Goal: Information Seeking & Learning: Learn about a topic

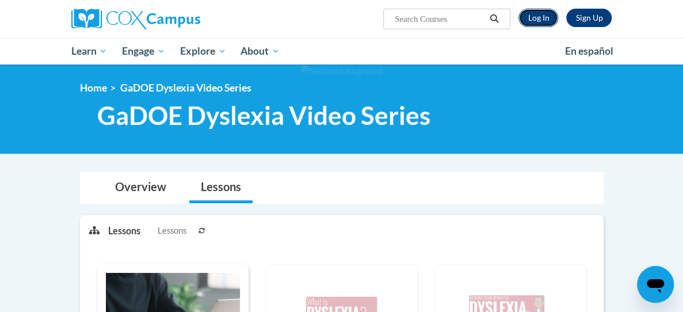
click at [558, 18] on link "Log In" at bounding box center [538, 18] width 40 height 18
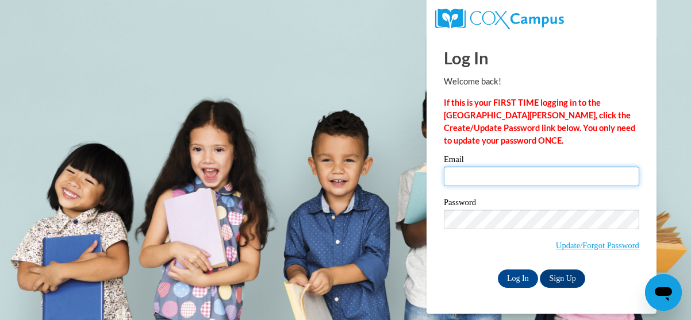
type input "[EMAIL_ADDRESS][DOMAIN_NAME]"
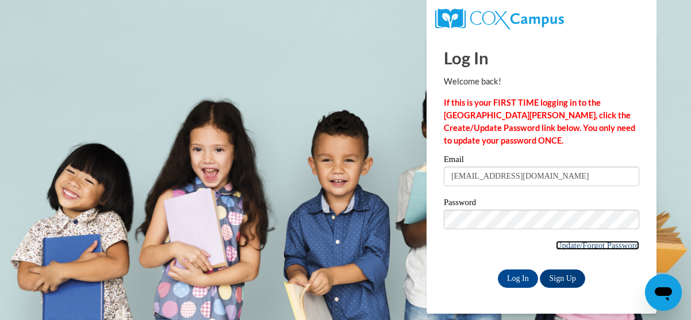
click at [565, 244] on link "Update/Forgot Password" at bounding box center [597, 245] width 83 height 9
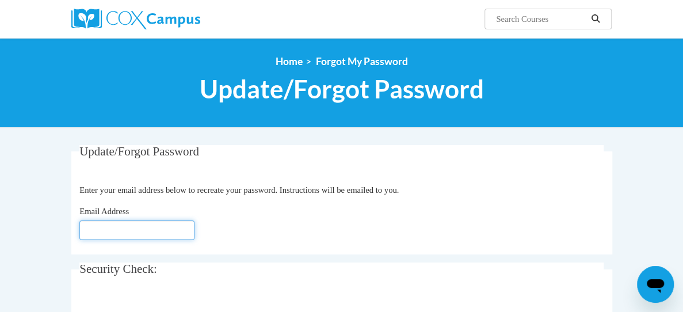
click at [92, 223] on input "Email Address" at bounding box center [136, 230] width 115 height 20
type input "mcsorlhe@wauwatosa.k12.wi.us"
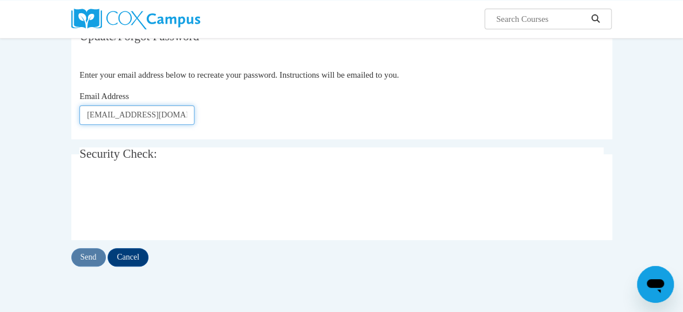
scroll to position [173, 0]
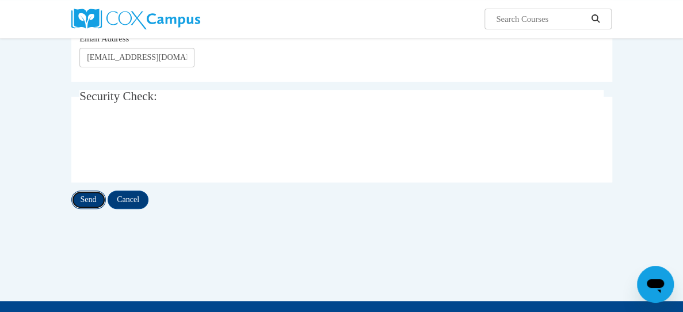
click at [71, 196] on input "Send" at bounding box center [88, 199] width 35 height 18
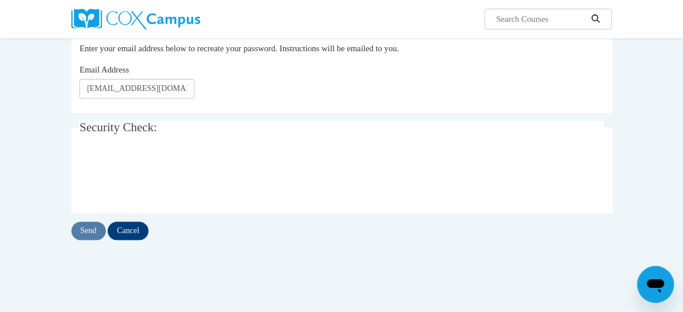
scroll to position [230, 0]
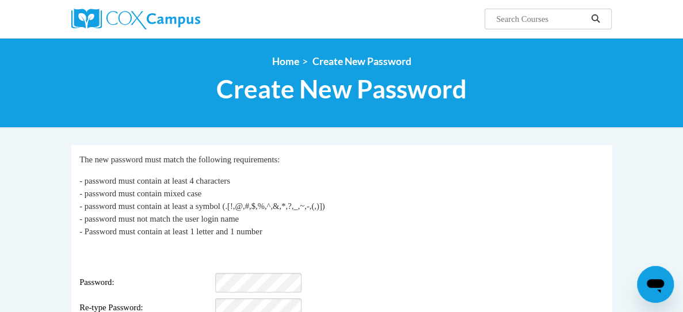
scroll to position [58, 0]
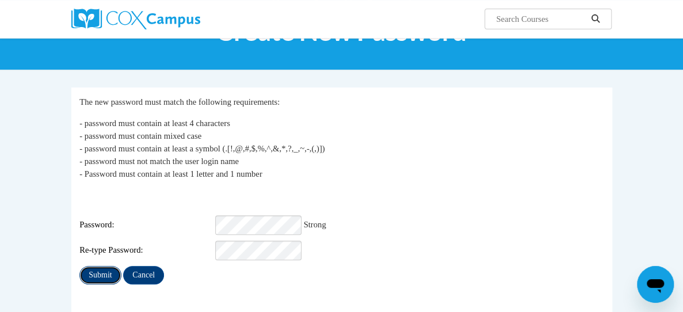
click at [79, 267] on input "Submit" at bounding box center [99, 275] width 41 height 18
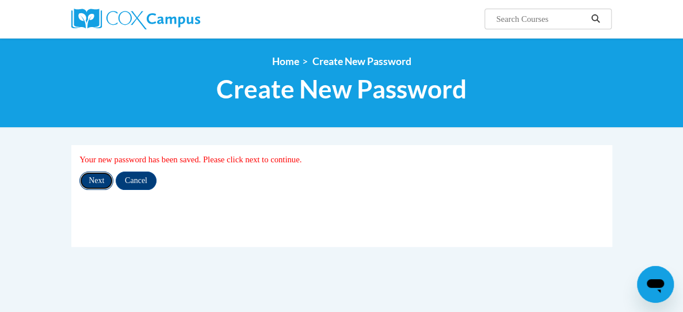
click at [79, 178] on input "Next" at bounding box center [96, 180] width 34 height 18
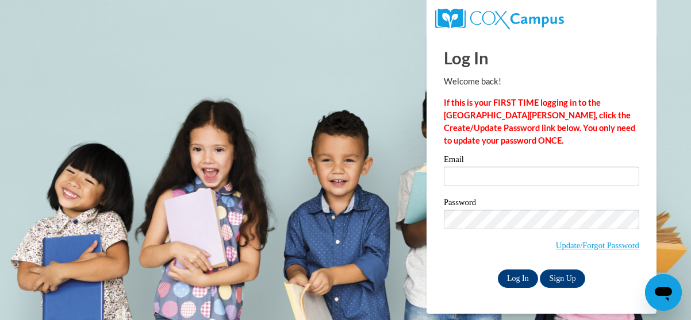
type input "[EMAIL_ADDRESS][DOMAIN_NAME]"
click at [523, 274] on input "Log In" at bounding box center [518, 279] width 40 height 18
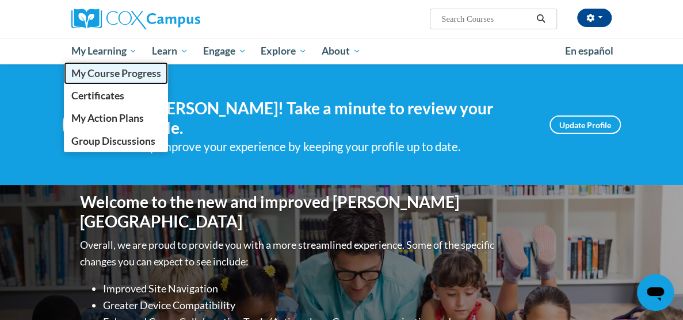
click at [71, 74] on span "My Course Progress" at bounding box center [116, 73] width 90 height 12
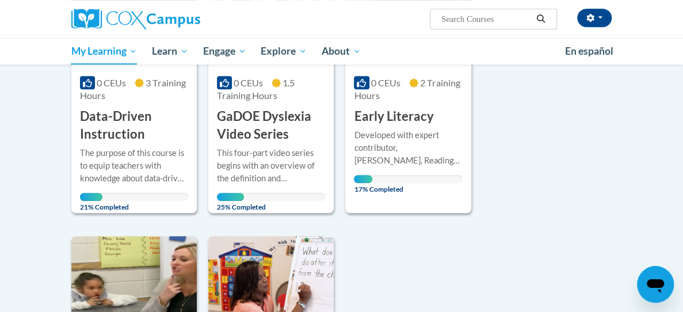
scroll to position [230, 0]
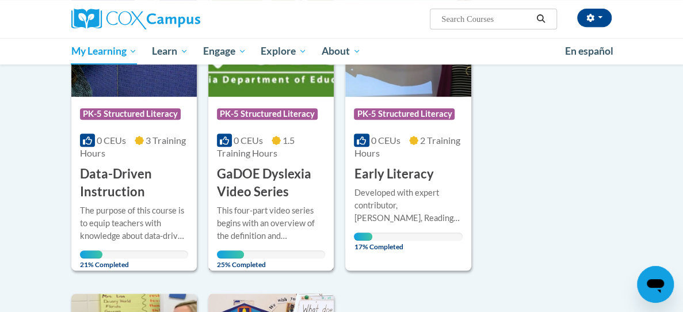
click at [244, 191] on h3 "GaDOE Dyslexia Video Series" at bounding box center [271, 183] width 108 height 36
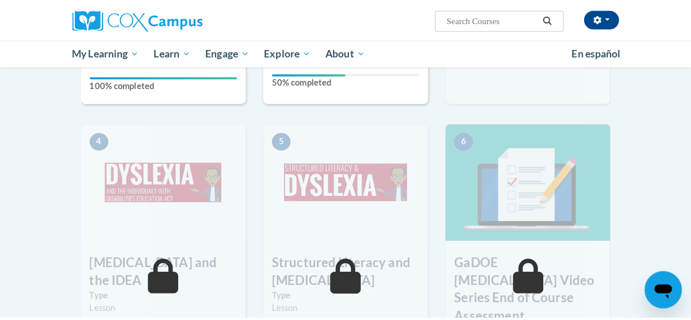
scroll to position [403, 0]
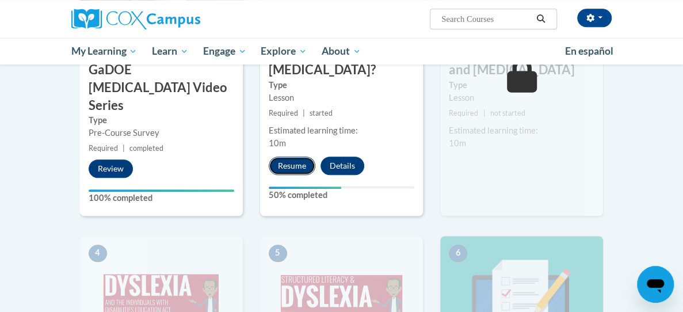
click at [278, 156] on button "Resume" at bounding box center [292, 165] width 47 height 18
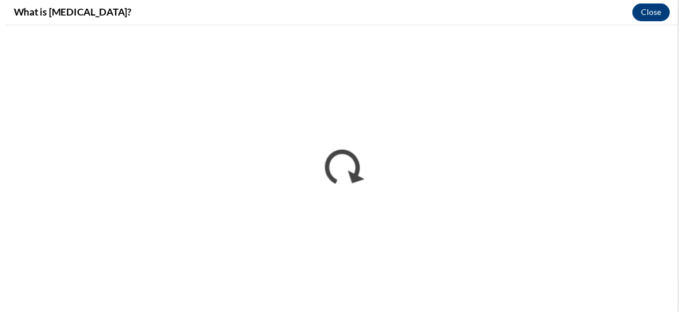
scroll to position [0, 0]
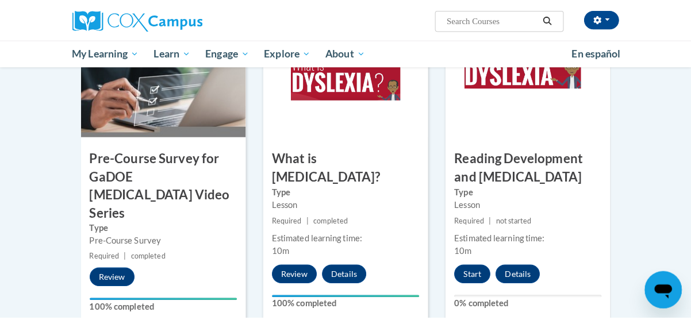
scroll to position [300, 0]
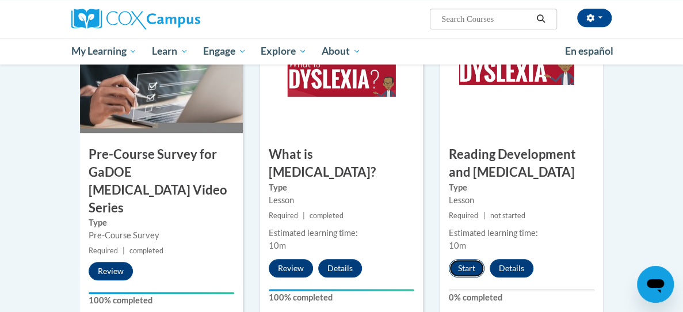
click at [484, 268] on button "Start" at bounding box center [467, 268] width 36 height 18
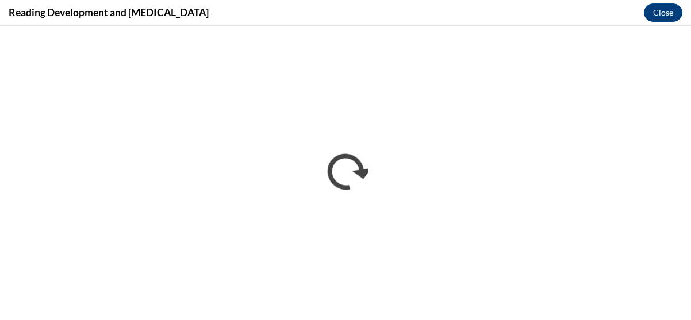
scroll to position [0, 0]
